Goal: Task Accomplishment & Management: Manage account settings

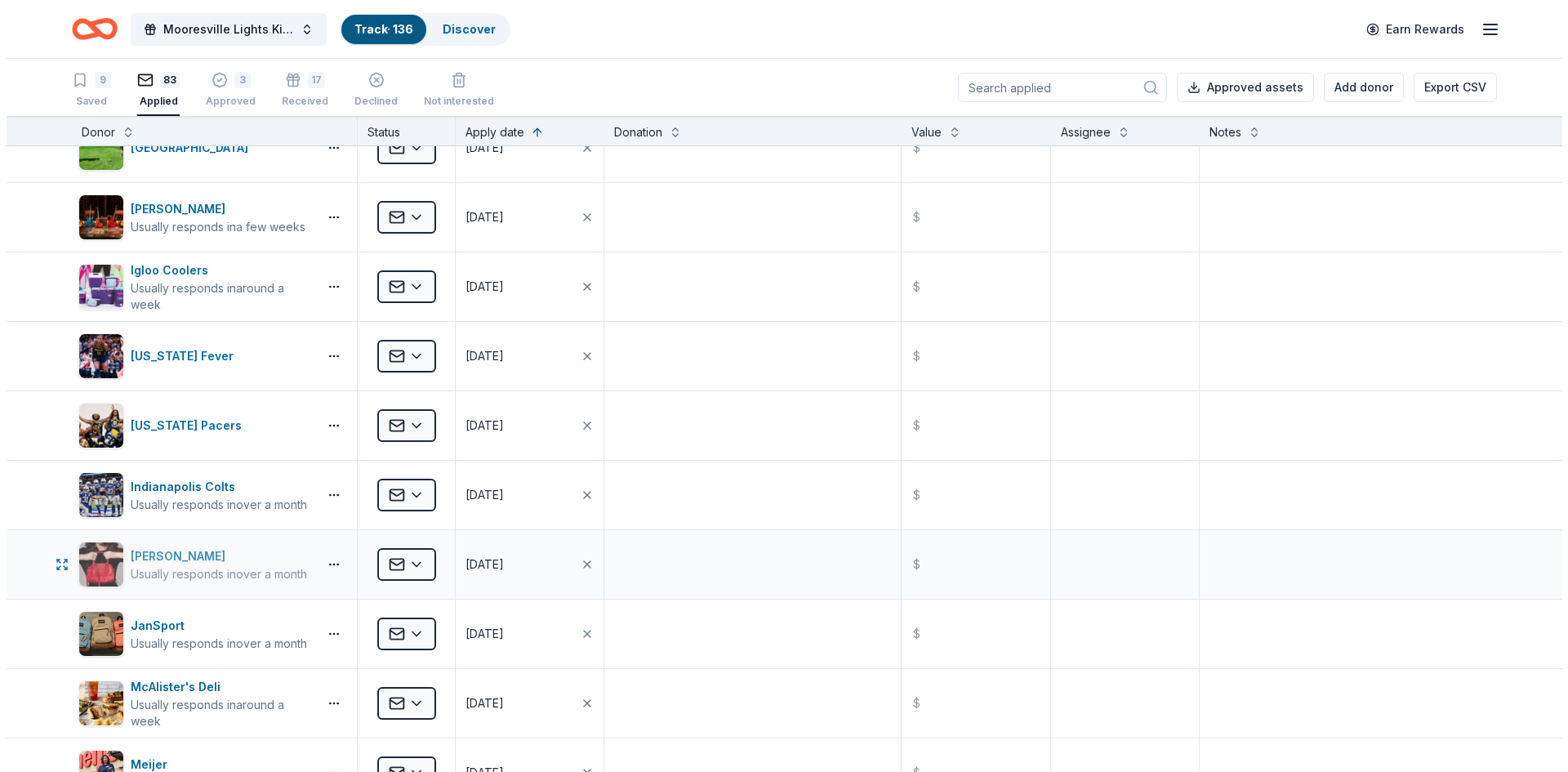
scroll to position [1225, 0]
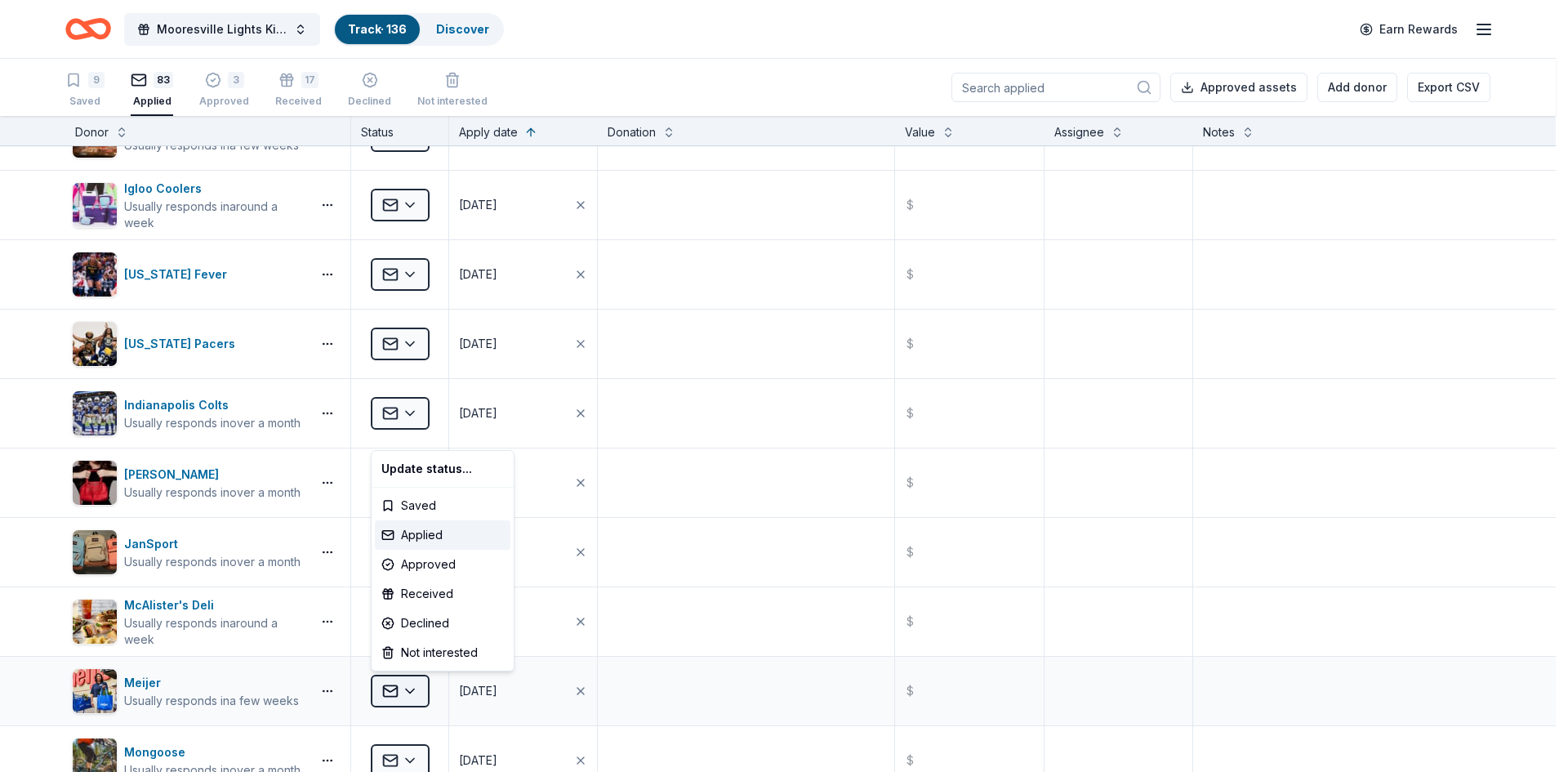
click at [402, 690] on html "<1% Mooresville Lights Kickoff Fundraiser Track · 136 Discover Earn Rewards 9 S…" at bounding box center [784, 386] width 1568 height 772
click at [416, 562] on div "Approved" at bounding box center [443, 564] width 136 height 30
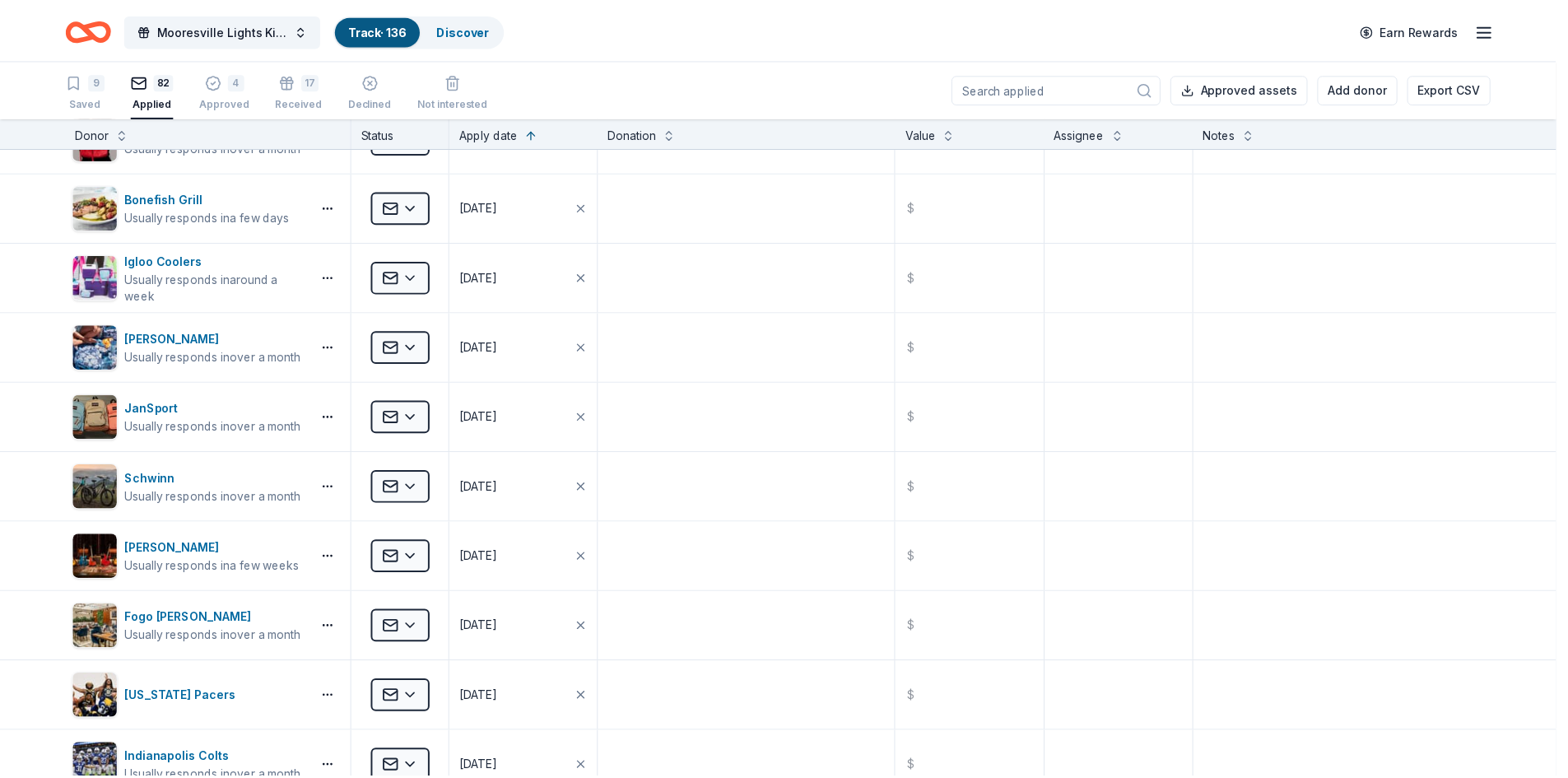
scroll to position [255, 0]
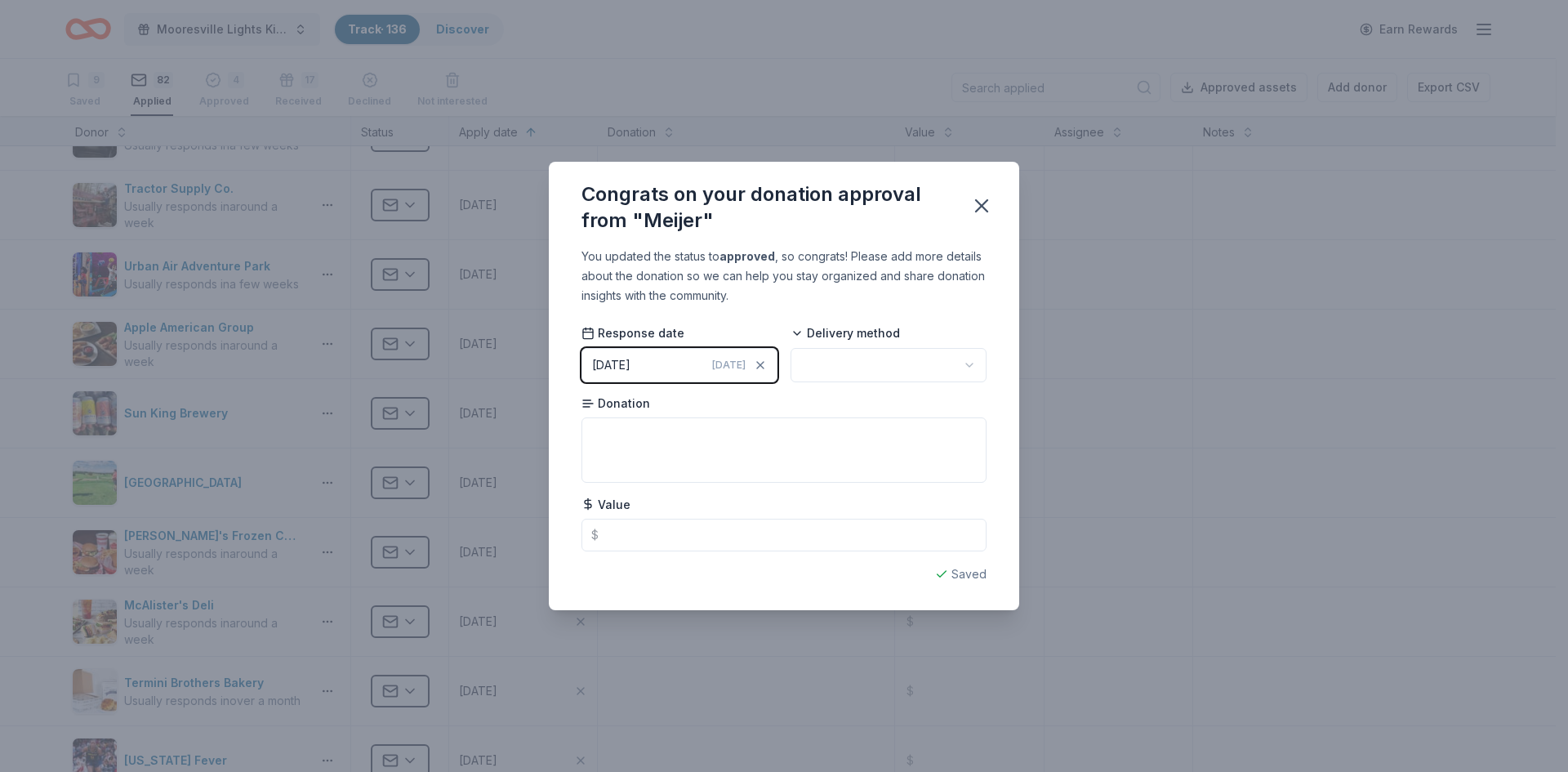
click at [829, 361] on html "<1% Mooresville Lights Kickoff Fundraiser Track · 136 Discover Earn Rewards 9 S…" at bounding box center [784, 386] width 1568 height 772
click at [627, 433] on textarea at bounding box center [784, 449] width 405 height 65
type textarea "Gift Cards"
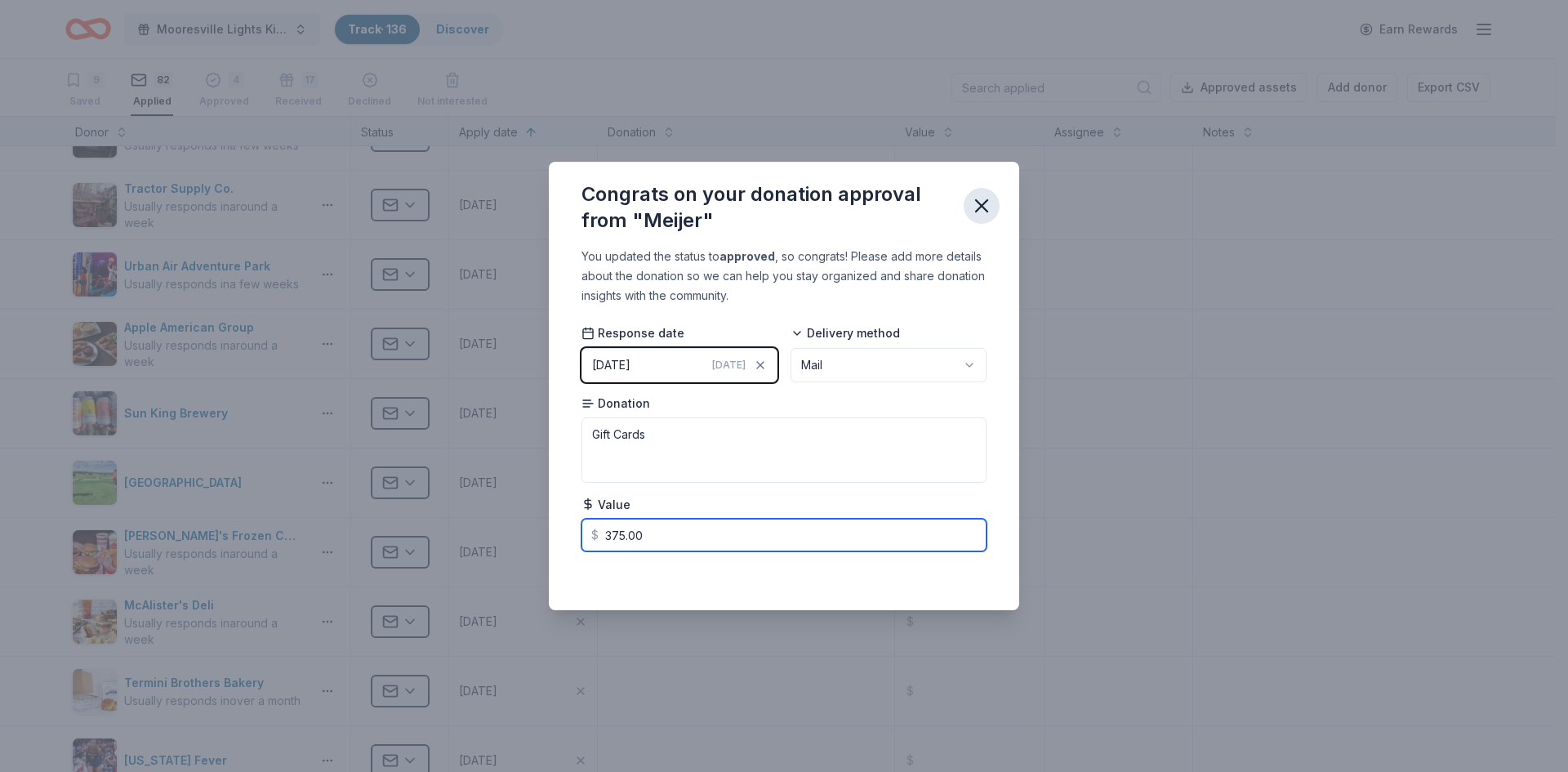
type input "375.00"
click at [980, 211] on icon "button" at bounding box center [981, 206] width 23 height 23
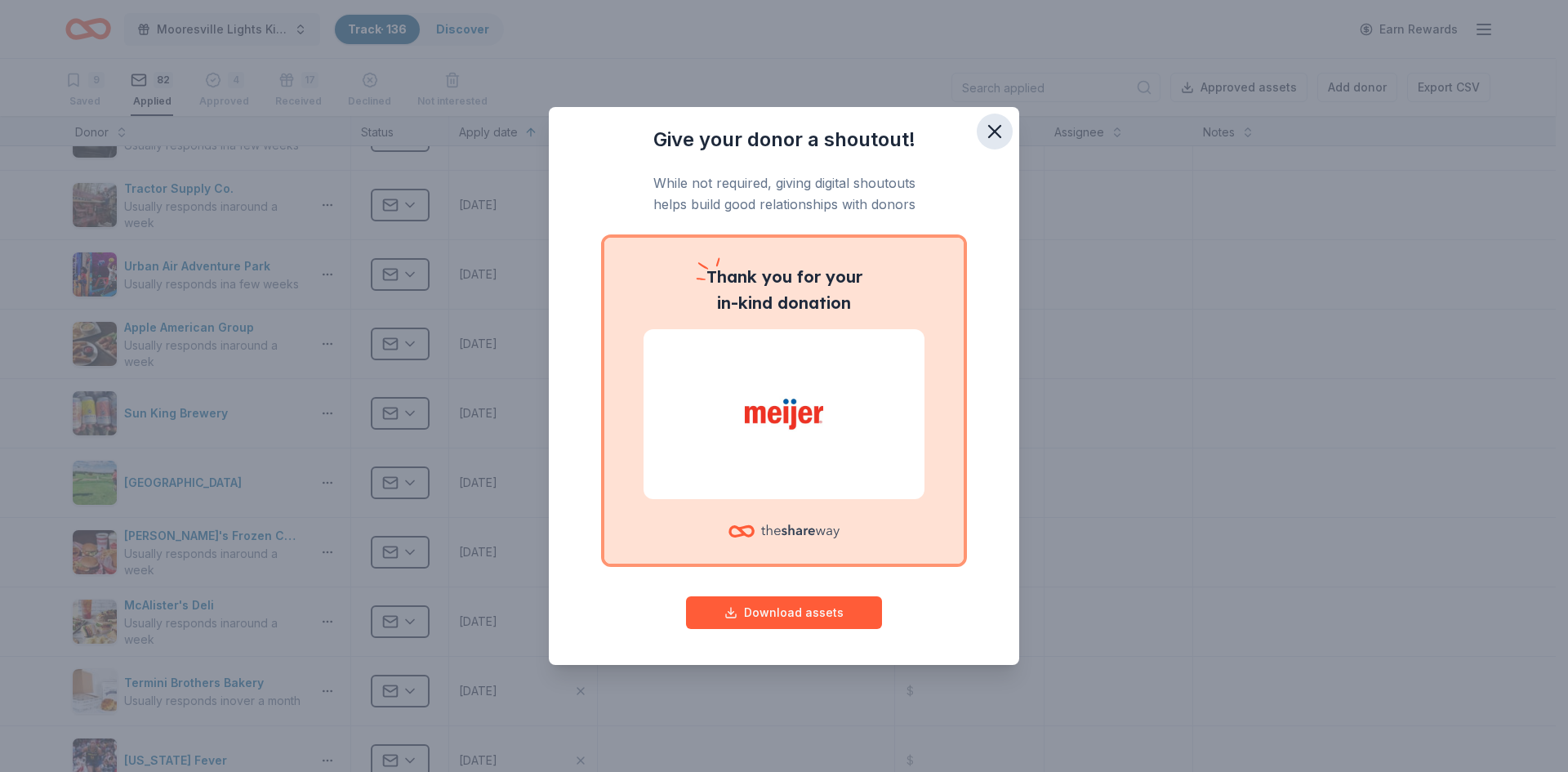
click at [998, 120] on icon "button" at bounding box center [995, 131] width 23 height 23
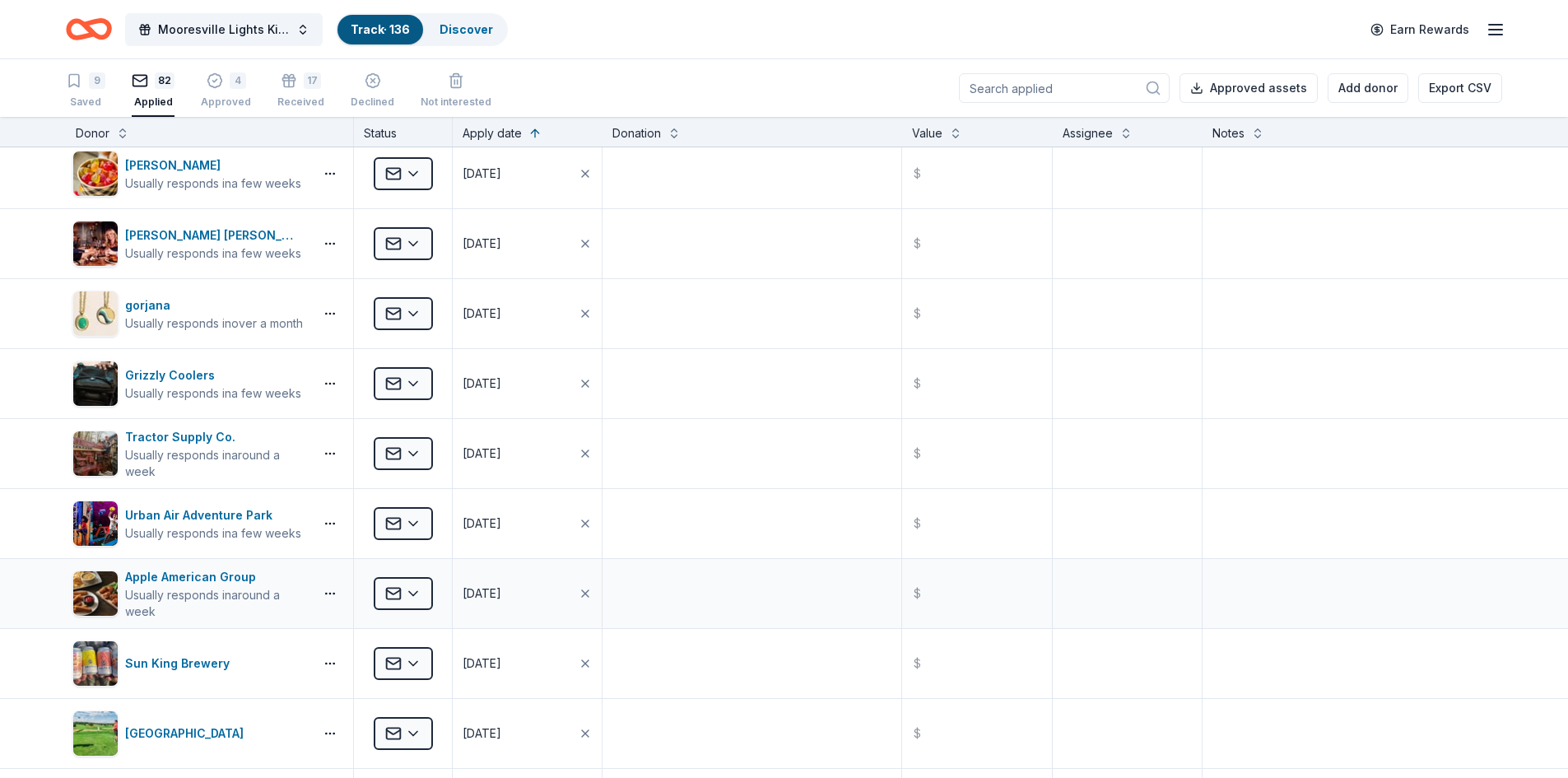
scroll to position [0, 0]
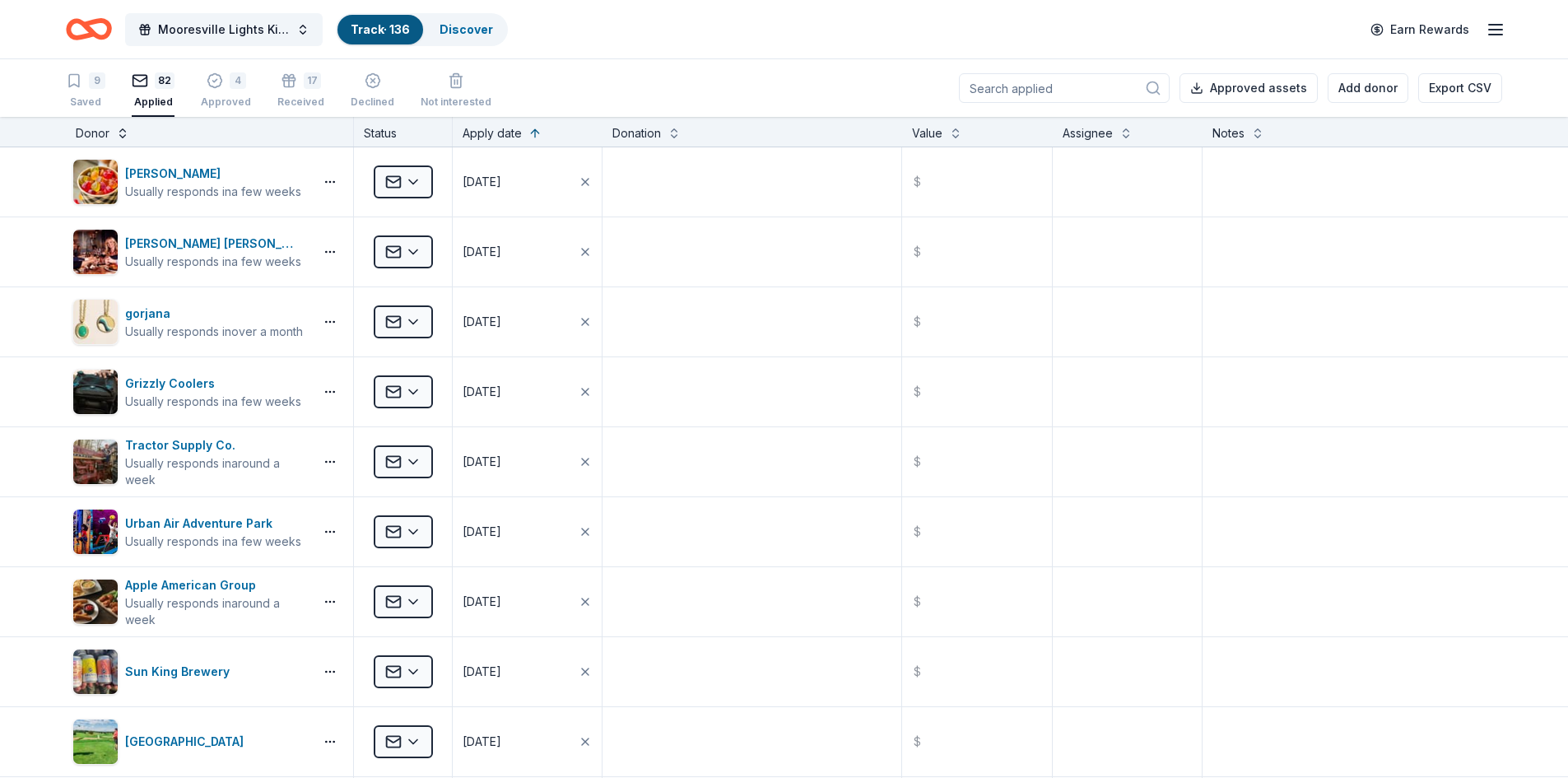
click at [121, 131] on button at bounding box center [122, 131] width 13 height 16
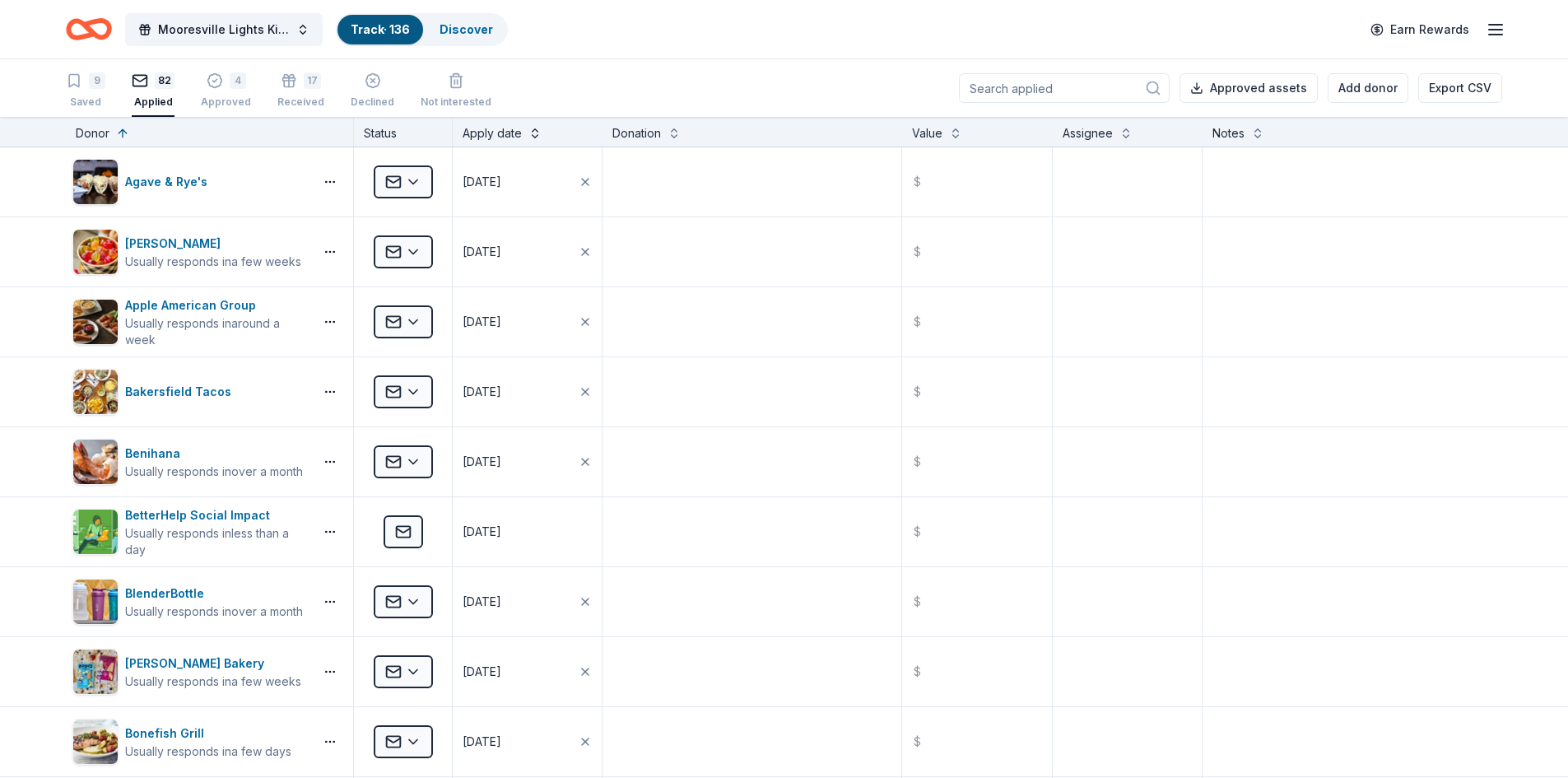
click at [532, 129] on button at bounding box center [534, 131] width 13 height 16
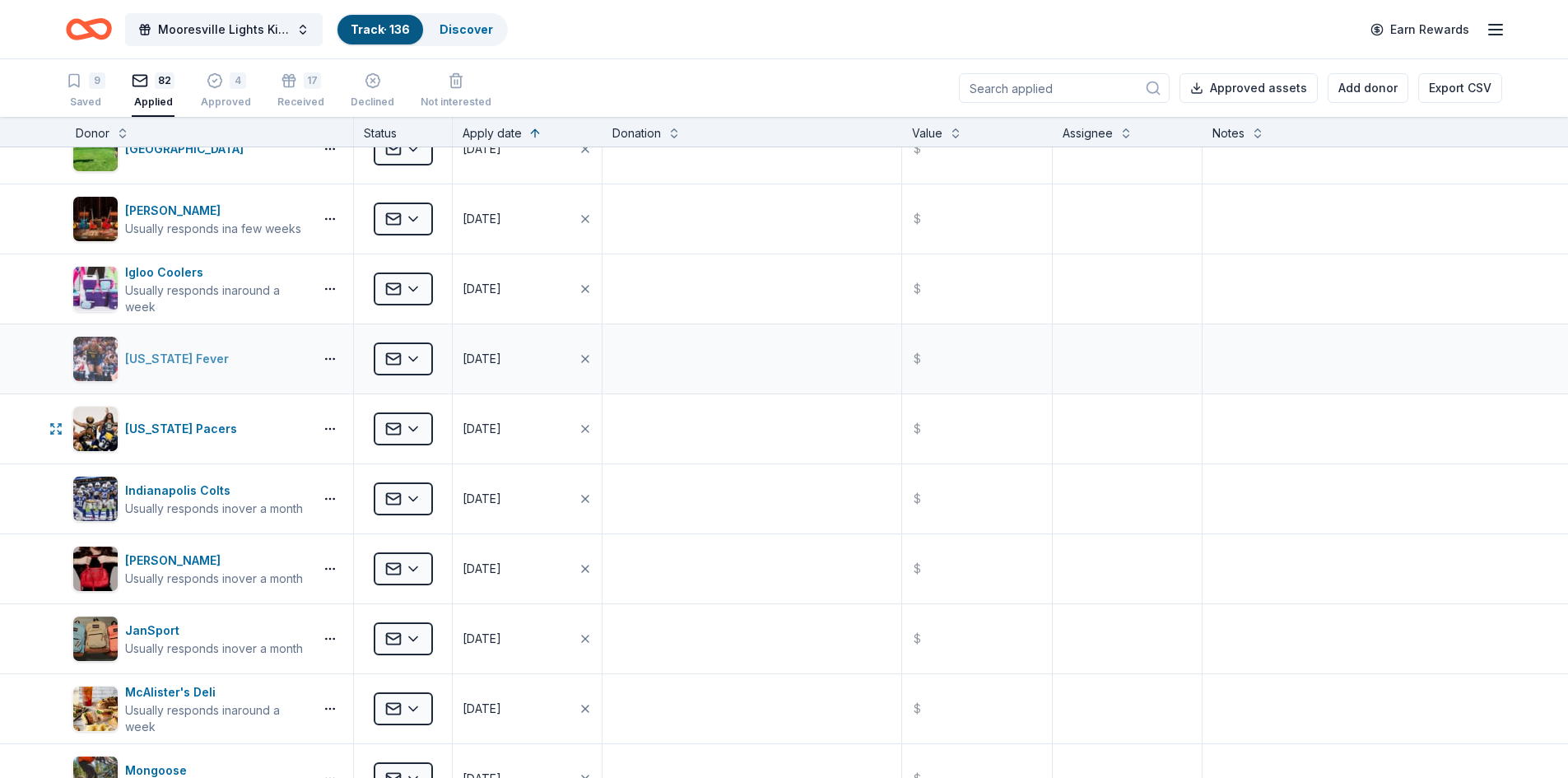
scroll to position [1234, 0]
